Goal: Check status

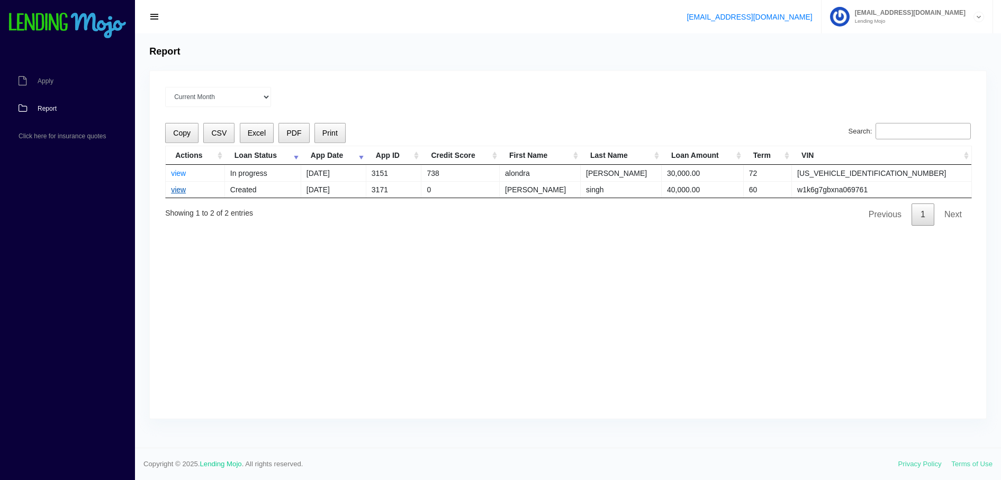
click at [178, 191] on link "view" at bounding box center [178, 189] width 15 height 8
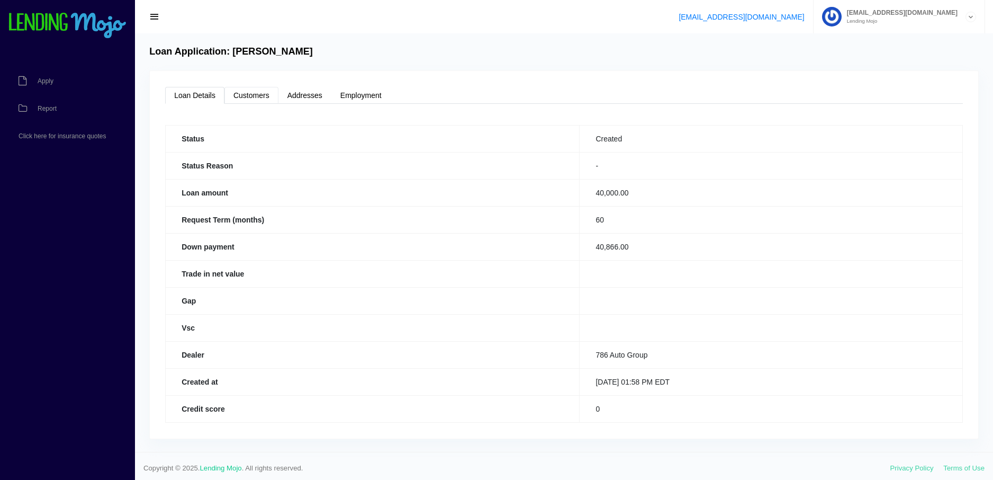
click at [266, 96] on link "Customers" at bounding box center [252, 95] width 54 height 17
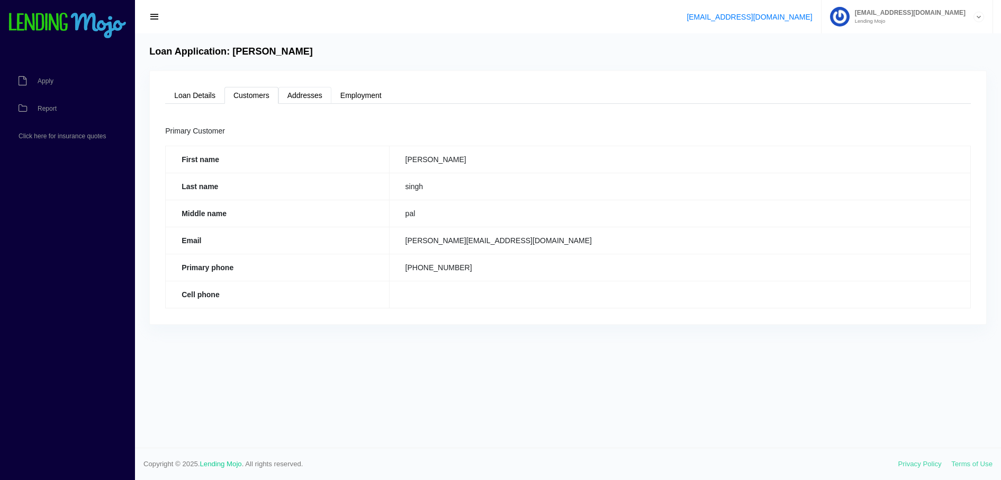
click at [304, 93] on link "Addresses" at bounding box center [305, 95] width 53 height 17
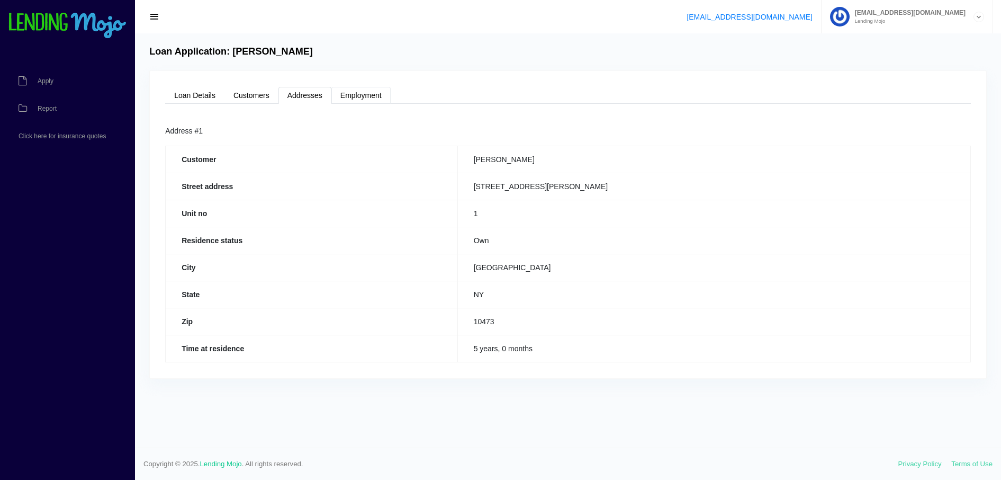
click at [368, 93] on link "Employment" at bounding box center [360, 95] width 59 height 17
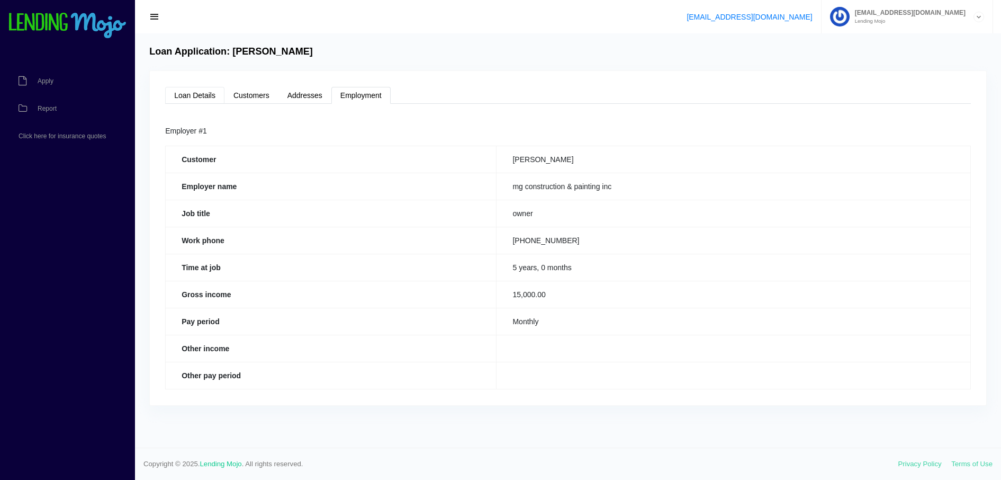
click at [200, 95] on link "Loan Details" at bounding box center [194, 95] width 59 height 17
